Goal: Task Accomplishment & Management: Use online tool/utility

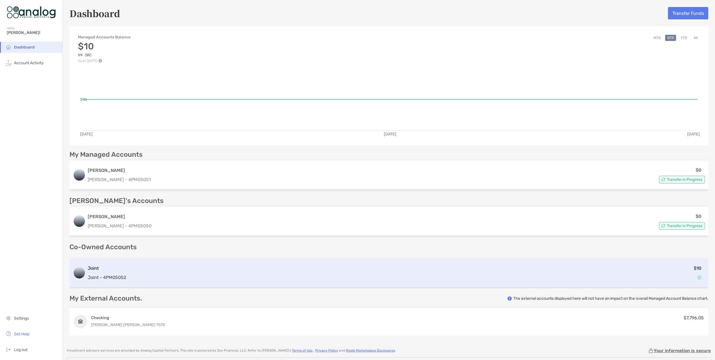
click at [133, 269] on div "$10" at bounding box center [416, 272] width 577 height 16
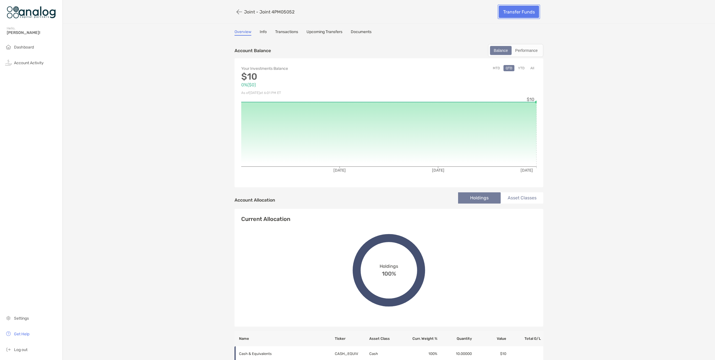
click at [517, 11] on link "Transfer Funds" at bounding box center [519, 12] width 40 height 12
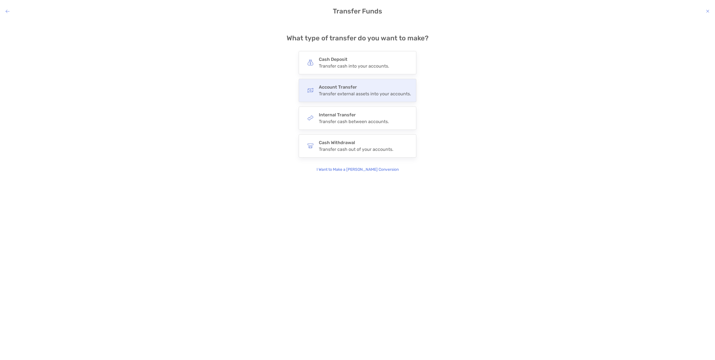
click at [348, 89] on h4 "Account Transfer" at bounding box center [365, 86] width 92 height 5
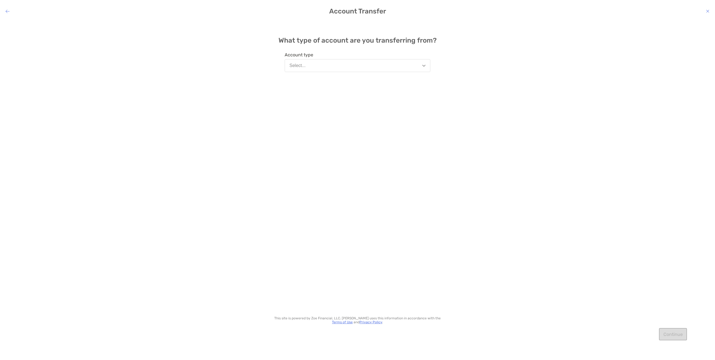
click at [426, 66] on button "Select..." at bounding box center [358, 65] width 146 height 13
click at [301, 92] on button "Joint" at bounding box center [357, 92] width 145 height 15
click at [674, 333] on button "Continue" at bounding box center [673, 334] width 28 height 12
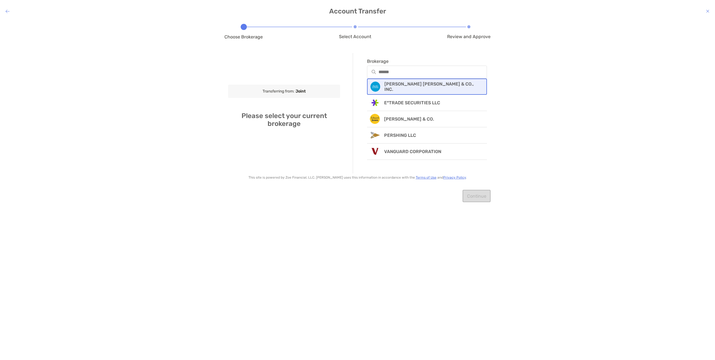
click at [422, 86] on p "[PERSON_NAME] [PERSON_NAME] & CO., INC." at bounding box center [431, 86] width 95 height 11
click at [393, 111] on input "Account number" at bounding box center [427, 110] width 119 height 5
click at [410, 113] on div "modal" at bounding box center [427, 110] width 120 height 13
click at [410, 113] on input "Account number" at bounding box center [427, 110] width 119 height 5
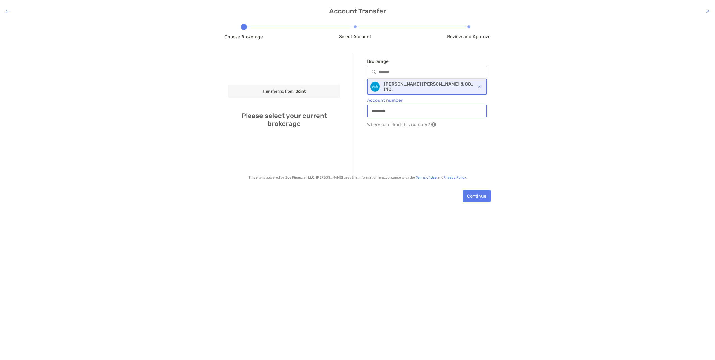
type input "********"
click at [480, 195] on button "Continue" at bounding box center [477, 196] width 28 height 12
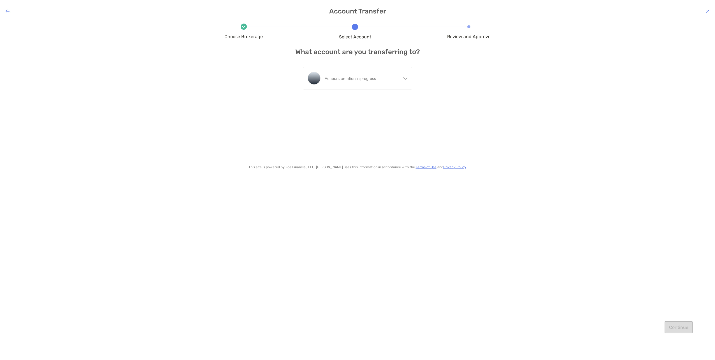
click at [403, 79] on icon "modal" at bounding box center [405, 77] width 4 height 4
click at [341, 100] on div "Joint 4PM05052 - Co Owned" at bounding box center [366, 101] width 83 height 15
click at [679, 326] on button "Continue" at bounding box center [679, 327] width 28 height 12
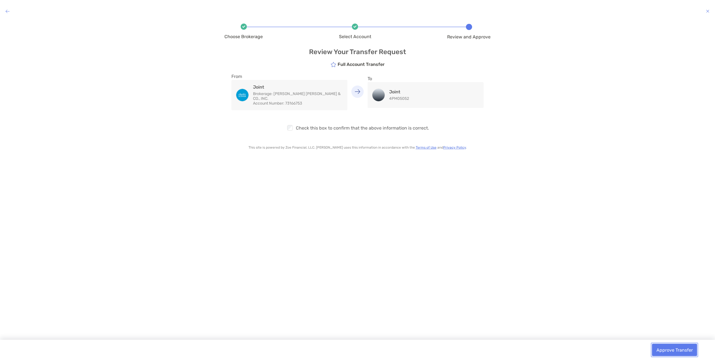
click at [680, 349] on button "Approve Transfer" at bounding box center [674, 349] width 45 height 12
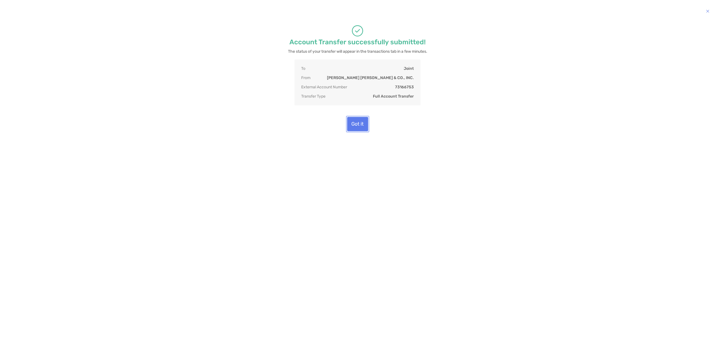
click at [359, 124] on button "Got it" at bounding box center [357, 124] width 21 height 14
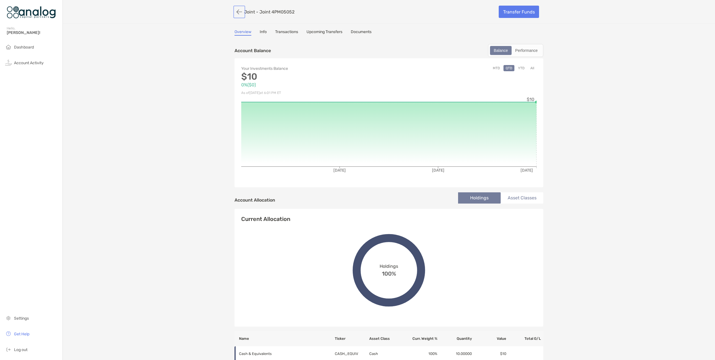
click at [237, 11] on button "button" at bounding box center [239, 12] width 10 height 10
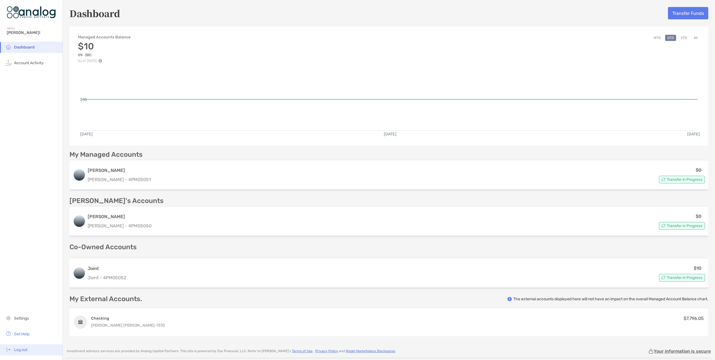
click at [20, 349] on span "Log out" at bounding box center [20, 349] width 13 height 5
